Goal: Information Seeking & Learning: Get advice/opinions

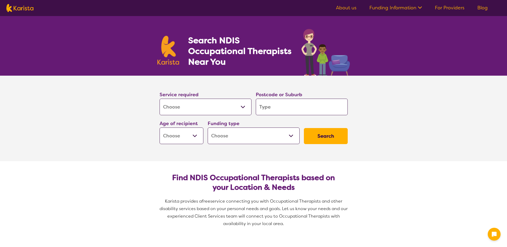
select select "[MEDICAL_DATA]"
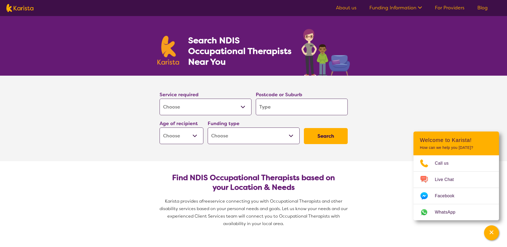
click at [277, 112] on input "search" at bounding box center [302, 107] width 92 height 17
type input "c"
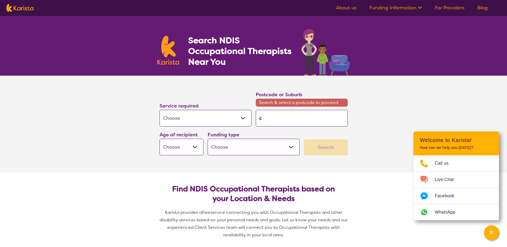
type input "ca"
type input "cab"
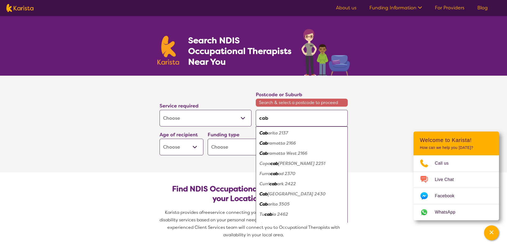
type input "cabo"
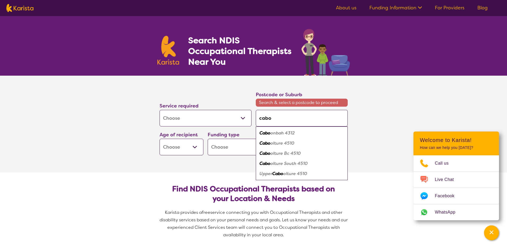
click at [290, 143] on em "olture 4510" at bounding box center [283, 143] width 24 height 6
type input "4510"
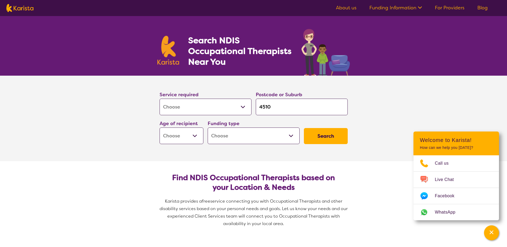
click at [169, 137] on select "Early Childhood - 0 to 9 Child - 10 to 11 Adolescent - 12 to 17 Adult - 18 to 6…" at bounding box center [182, 136] width 44 height 17
select select "AD"
click at [160, 128] on select "Early Childhood - 0 to 9 Child - 10 to 11 Adolescent - 12 to 17 Adult - 18 to 6…" at bounding box center [182, 136] width 44 height 17
select select "AD"
click at [319, 134] on button "Search" at bounding box center [326, 136] width 44 height 16
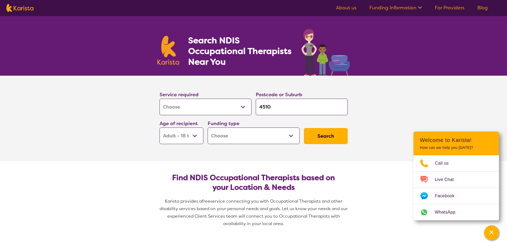
click at [209, 133] on select "Home Care Package (HCP) National Disability Insurance Scheme (NDIS) I don't know" at bounding box center [254, 136] width 92 height 17
select select "NDIS"
click at [208, 128] on select "Home Care Package (HCP) National Disability Insurance Scheme (NDIS) I don't know" at bounding box center [254, 136] width 92 height 17
select select "NDIS"
click at [324, 137] on button "Search" at bounding box center [326, 136] width 44 height 16
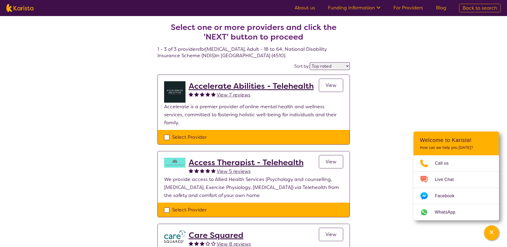
click at [334, 66] on select "Highly reviewed Top rated" at bounding box center [330, 66] width 40 height 8
select select "highly_reviewed"
click at [310, 62] on select "Highly reviewed Top rated" at bounding box center [330, 66] width 40 height 8
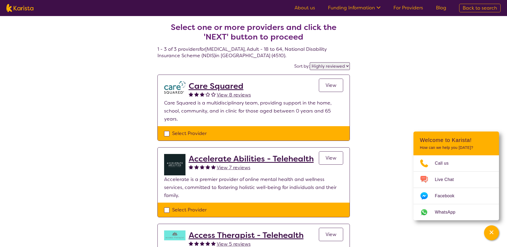
drag, startPoint x: 158, startPoint y: 72, endPoint x: 146, endPoint y: 73, distance: 12.6
select select "[MEDICAL_DATA]"
select select "AD"
select select "NDIS"
select select "[MEDICAL_DATA]"
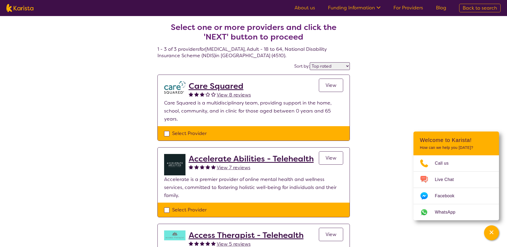
select select "AD"
select select "NDIS"
